Goal: Task Accomplishment & Management: Manage account settings

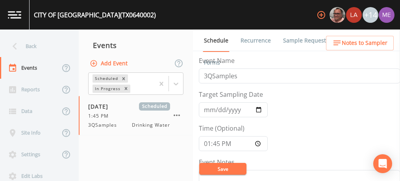
scroll to position [7, 0]
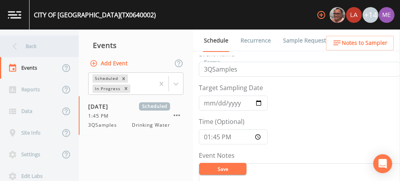
click at [32, 44] on div "Back" at bounding box center [35, 46] width 71 height 22
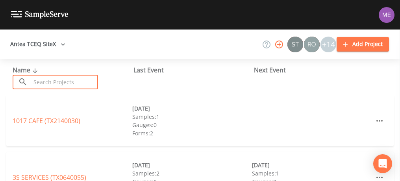
click at [41, 76] on input "text" at bounding box center [64, 82] width 67 height 15
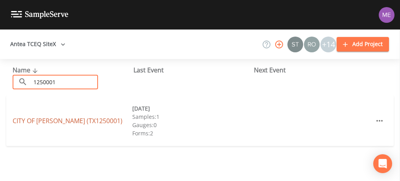
type input "1250001"
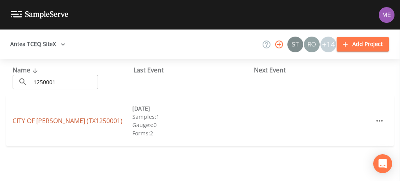
click at [49, 118] on link "CITY OF [PERSON_NAME] (TX1250001)" at bounding box center [68, 120] width 110 height 9
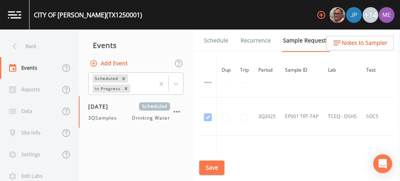
scroll to position [1836, 0]
click at [217, 42] on link "Schedule" at bounding box center [216, 41] width 27 height 22
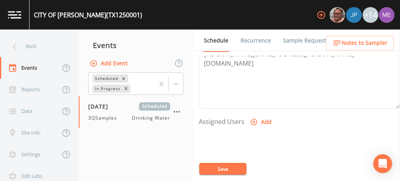
scroll to position [372, 0]
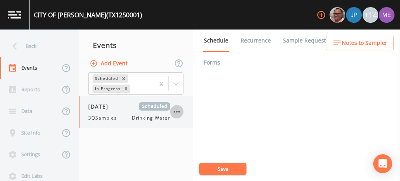
click at [180, 113] on icon "button" at bounding box center [176, 111] width 9 height 9
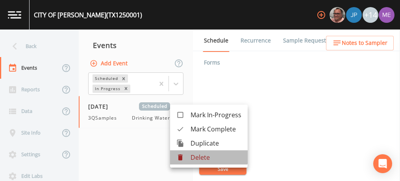
click at [194, 157] on p "Delete" at bounding box center [215, 157] width 51 height 9
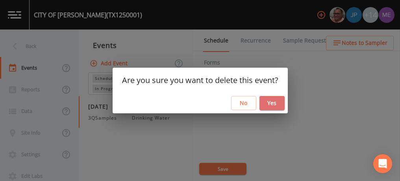
click at [272, 100] on button "Yes" at bounding box center [271, 103] width 25 height 15
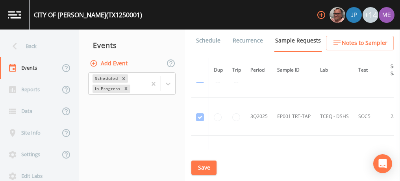
scroll to position [1834, 0]
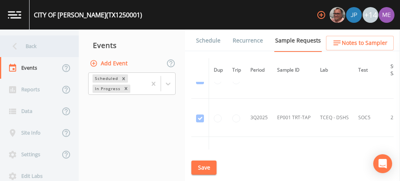
click at [34, 48] on div "Back" at bounding box center [35, 46] width 71 height 22
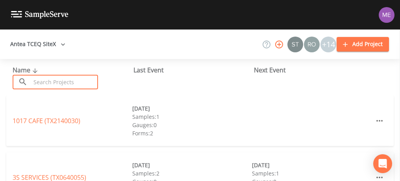
click at [56, 84] on input "text" at bounding box center [64, 82] width 67 height 15
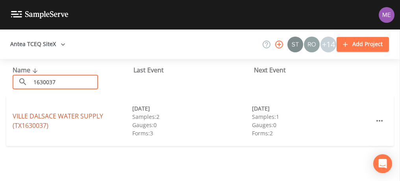
type input "1630037"
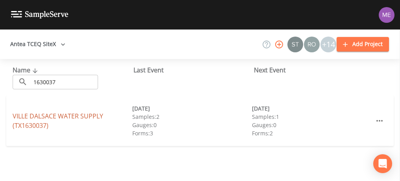
click at [33, 116] on link "VILLE DALSACE WATER SUPPLY (TX1630037)" at bounding box center [58, 121] width 90 height 18
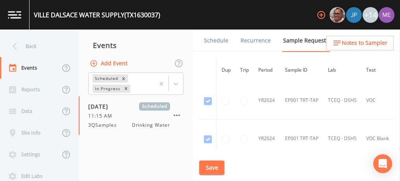
scroll to position [83, 0]
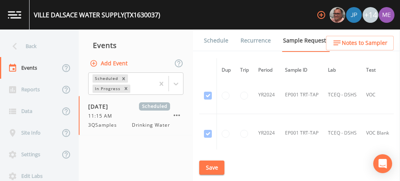
click at [207, 41] on link "Schedule" at bounding box center [216, 41] width 27 height 22
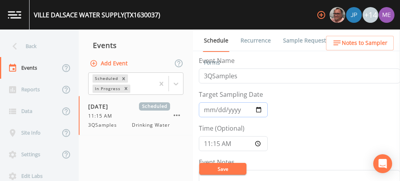
click at [218, 111] on input "[DATE]" at bounding box center [233, 109] width 69 height 15
type input "[DATE]"
click at [219, 141] on input "11:15:00" at bounding box center [233, 143] width 69 height 15
type input "11:30"
click at [236, 168] on button "Save" at bounding box center [222, 169] width 47 height 12
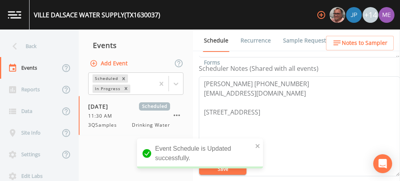
scroll to position [212, 0]
